Goal: Task Accomplishment & Management: Use online tool/utility

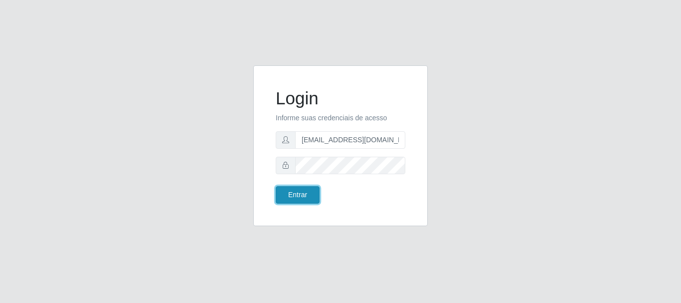
click at [303, 202] on button "Entrar" at bounding box center [298, 194] width 44 height 17
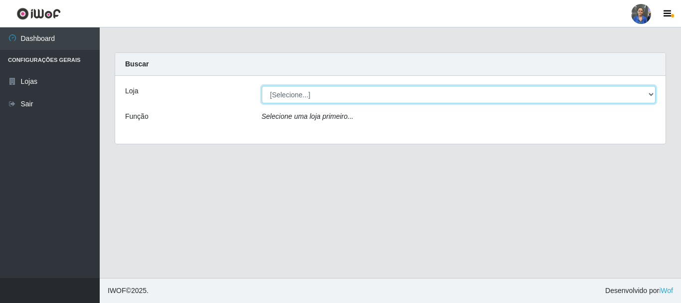
click at [548, 94] on select "[Selecione...] SuperFácil Atacado - Rodoviária" at bounding box center [459, 94] width 394 height 17
select select "400"
click at [262, 86] on select "[Selecione...] SuperFácil Atacado - Rodoviária" at bounding box center [459, 94] width 394 height 17
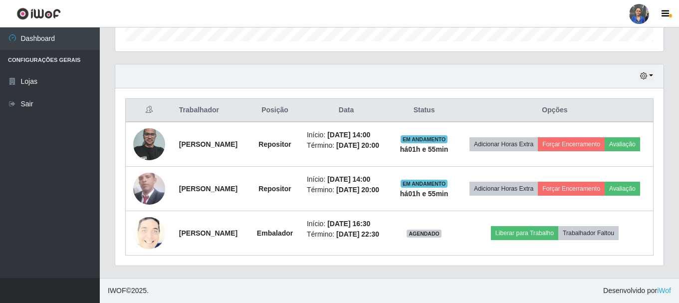
scroll to position [338, 0]
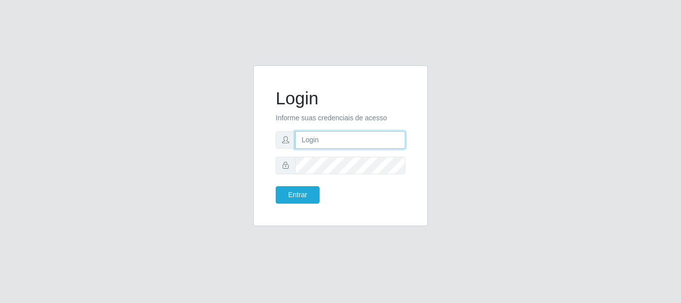
click at [393, 143] on input "text" at bounding box center [350, 139] width 110 height 17
type input "geyse.liane@gmail.com"
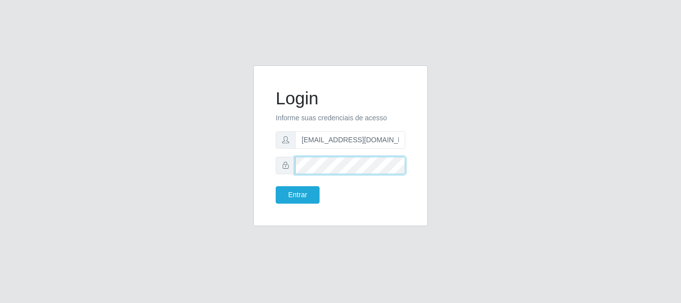
click at [276, 186] on button "Entrar" at bounding box center [298, 194] width 44 height 17
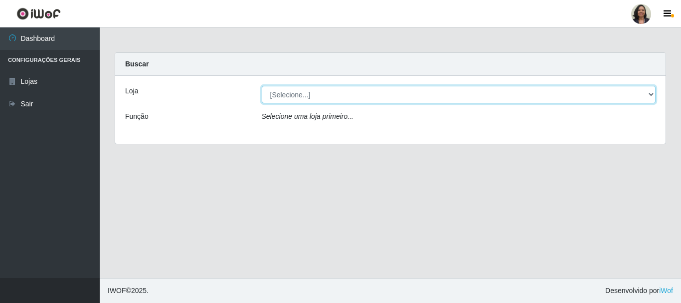
click at [649, 94] on select "[Selecione...] SuperFácil Atacado - Rodoviária" at bounding box center [459, 94] width 394 height 17
select select "400"
click at [262, 86] on select "[Selecione...] SuperFácil Atacado - Rodoviária" at bounding box center [459, 94] width 394 height 17
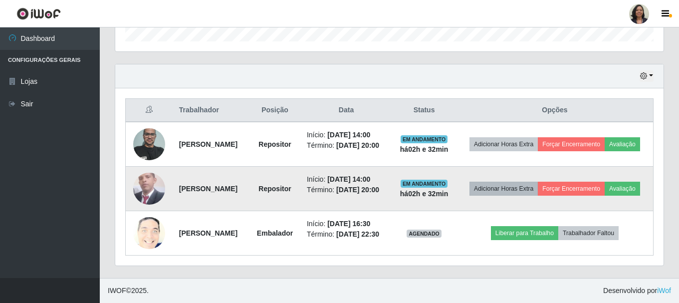
scroll to position [338, 0]
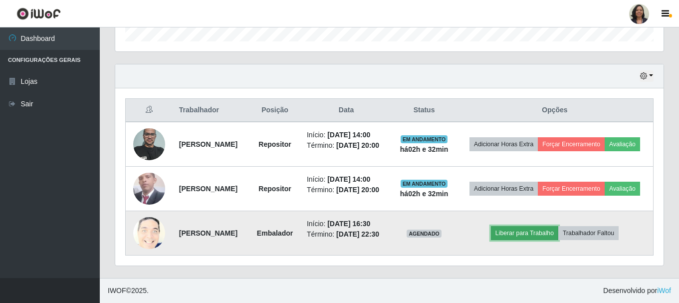
click at [532, 228] on button "Liberar para Trabalho" at bounding box center [524, 233] width 67 height 14
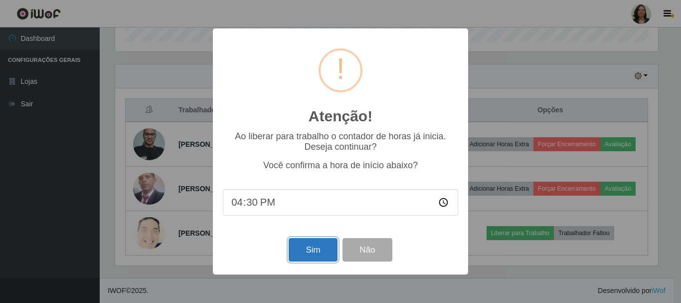
click at [320, 254] on button "Sim" at bounding box center [313, 249] width 48 height 23
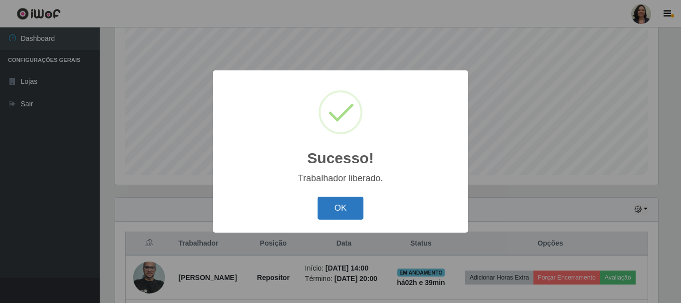
click at [342, 217] on button "OK" at bounding box center [341, 207] width 46 height 23
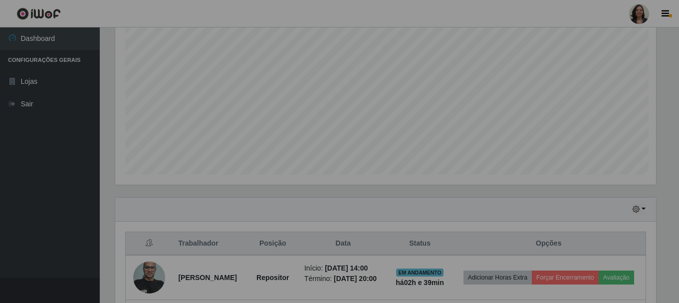
scroll to position [207, 548]
